Goal: Information Seeking & Learning: Learn about a topic

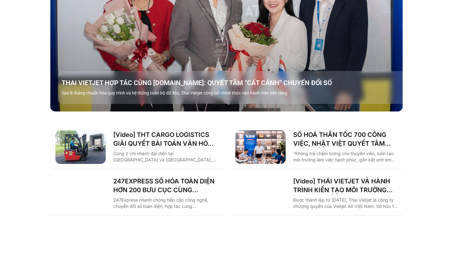
scroll to position [820, 0]
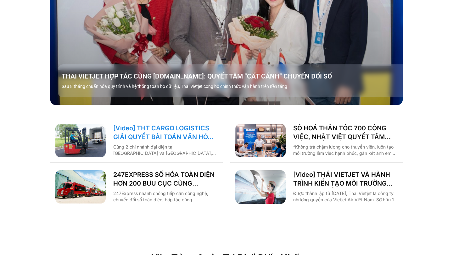
click at [140, 125] on link "[Video] THT CARGO LOGISTICS GIẢI QUYẾT BÀI TOÁN VĂN HÓA NHẰM TĂNG TRƯỞNG BỀN VỮ…" at bounding box center [165, 133] width 104 height 18
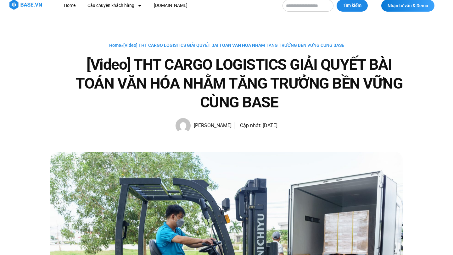
scroll to position [4, 0]
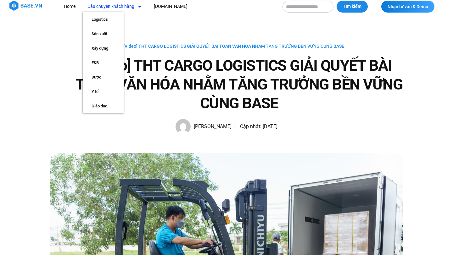
click at [119, 4] on link "Câu chuyện khách hàng" at bounding box center [115, 7] width 64 height 12
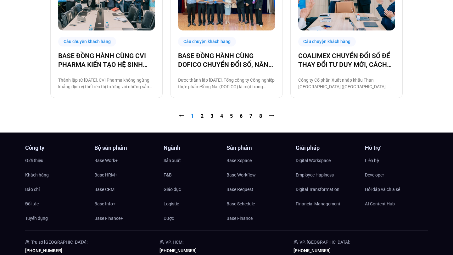
scroll to position [689, 0]
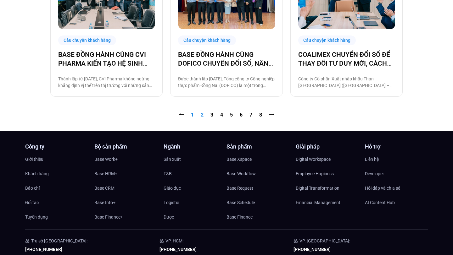
click at [202, 115] on link "Trang 2" at bounding box center [201, 115] width 3 height 6
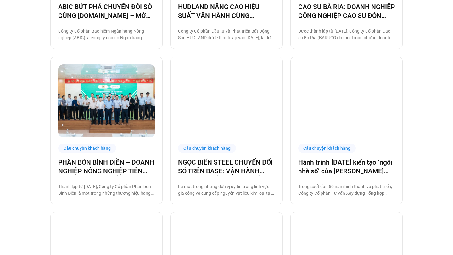
scroll to position [386, 0]
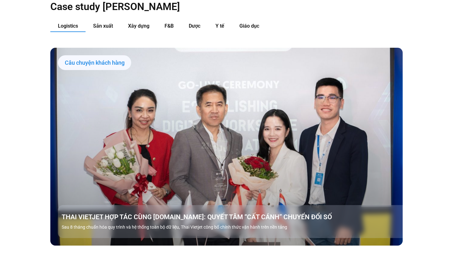
scroll to position [685, 0]
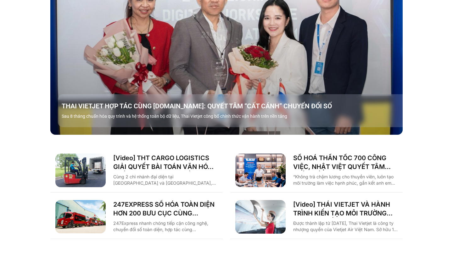
scroll to position [843, 0]
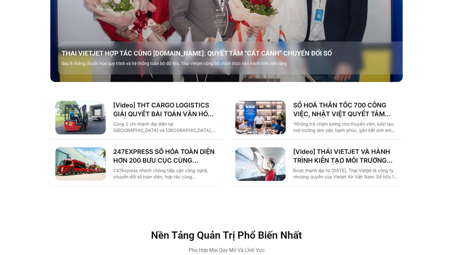
click at [85, 114] on img "Các tab. Mở mục bằng phím Enter hoặc Space, đóng bằng phím Esc và di chuyển bằn…" at bounding box center [80, 118] width 50 height 34
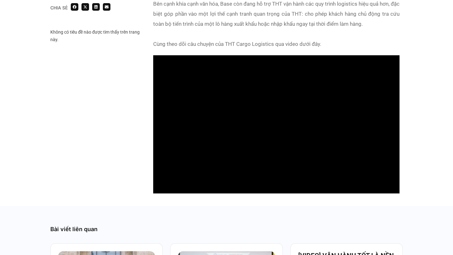
scroll to position [563, 0]
